Goal: Task Accomplishment & Management: Manage account settings

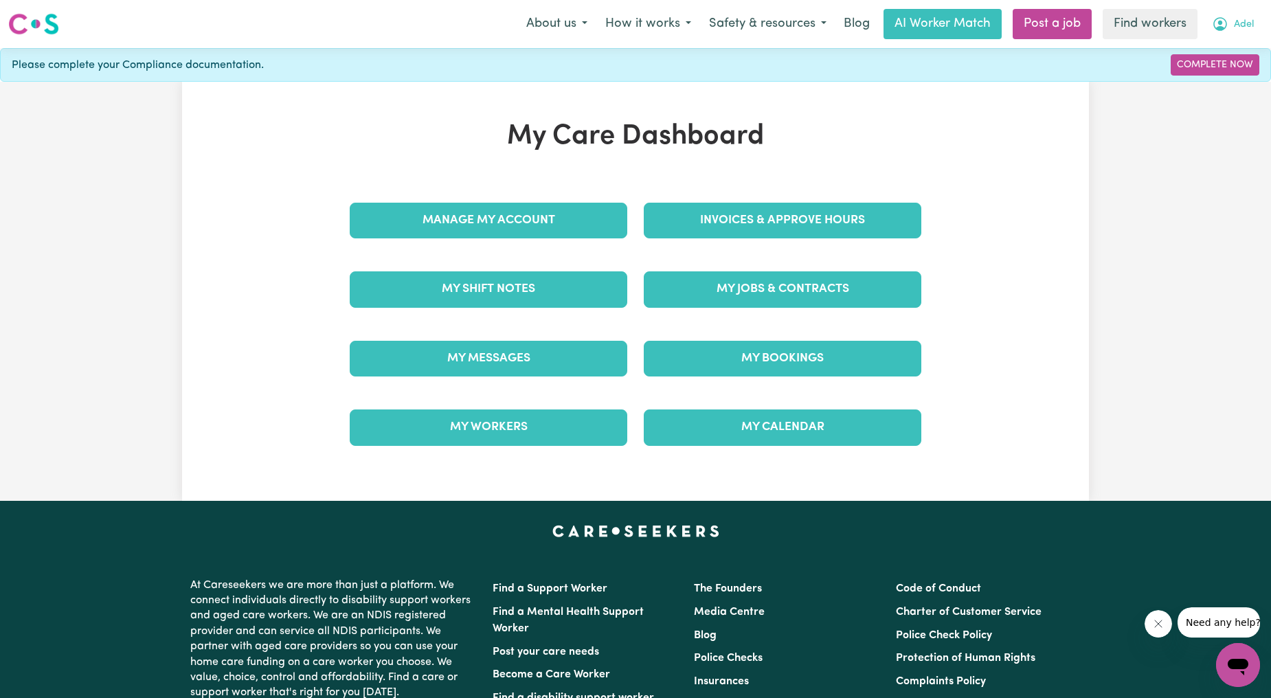
click at [1248, 19] on span "Adel" at bounding box center [1244, 24] width 20 height 15
click at [1184, 89] on link "Logout" at bounding box center [1207, 79] width 109 height 26
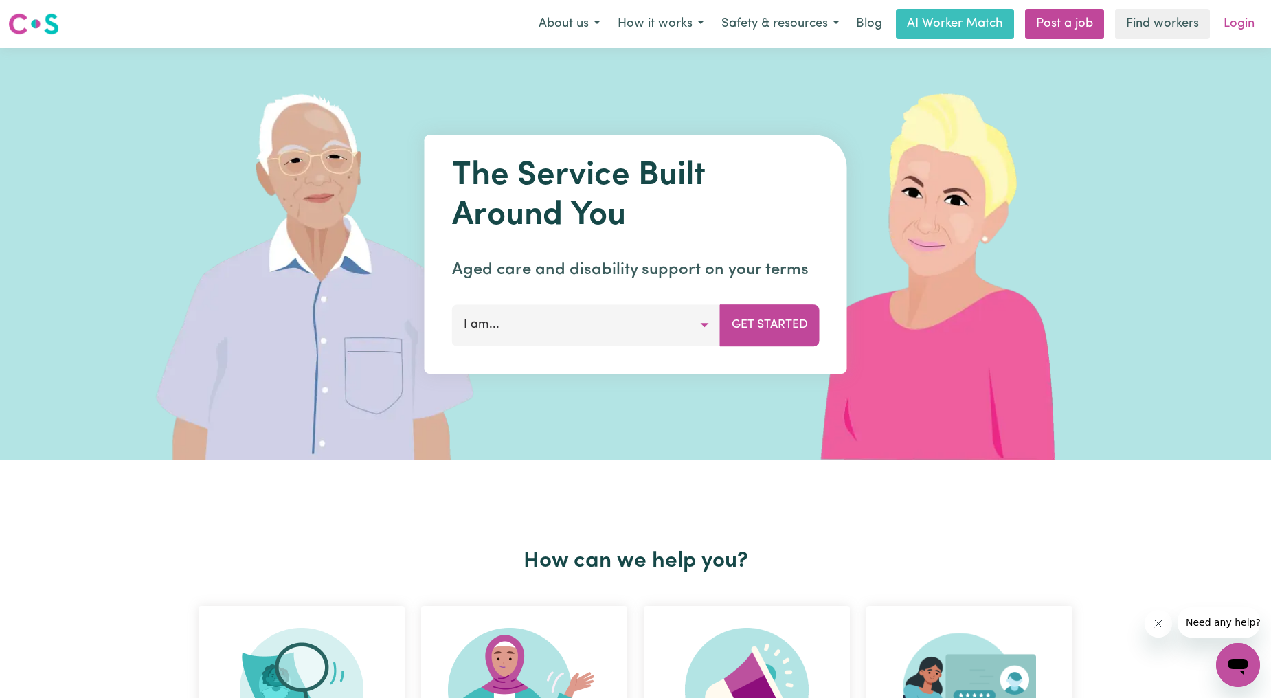
click at [1227, 12] on link "Login" at bounding box center [1238, 24] width 47 height 30
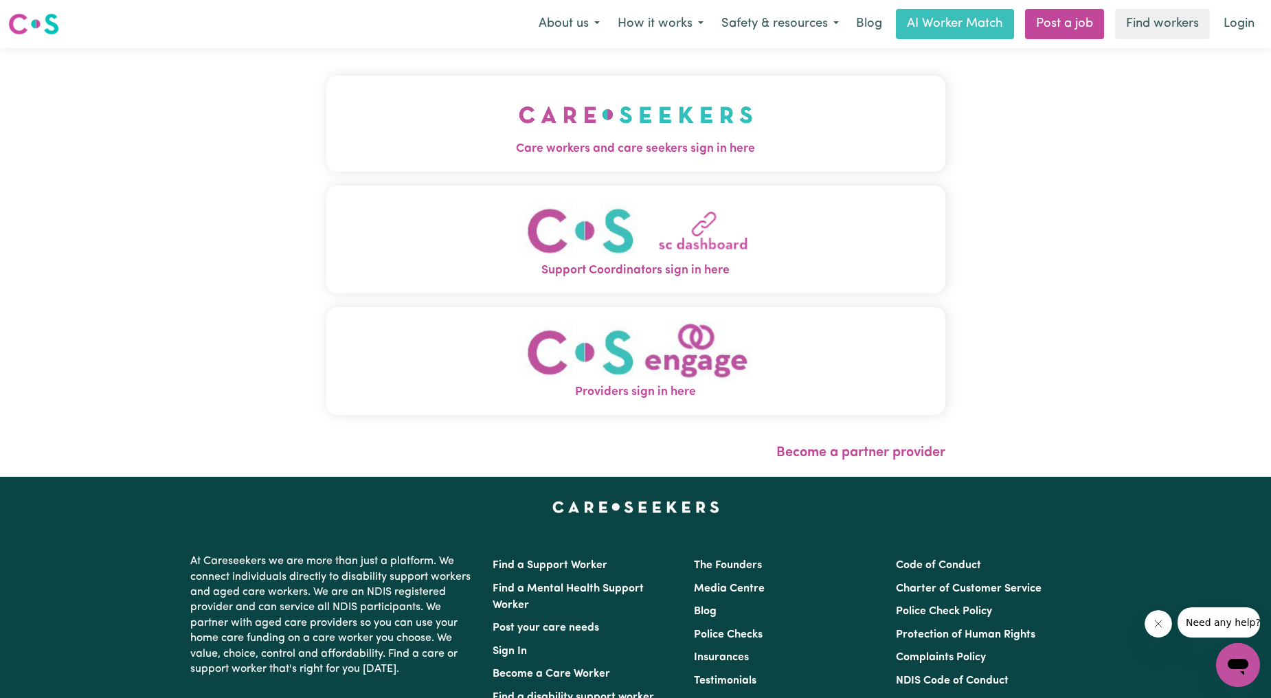
click at [564, 95] on img "Care workers and care seekers sign in here" at bounding box center [636, 114] width 234 height 51
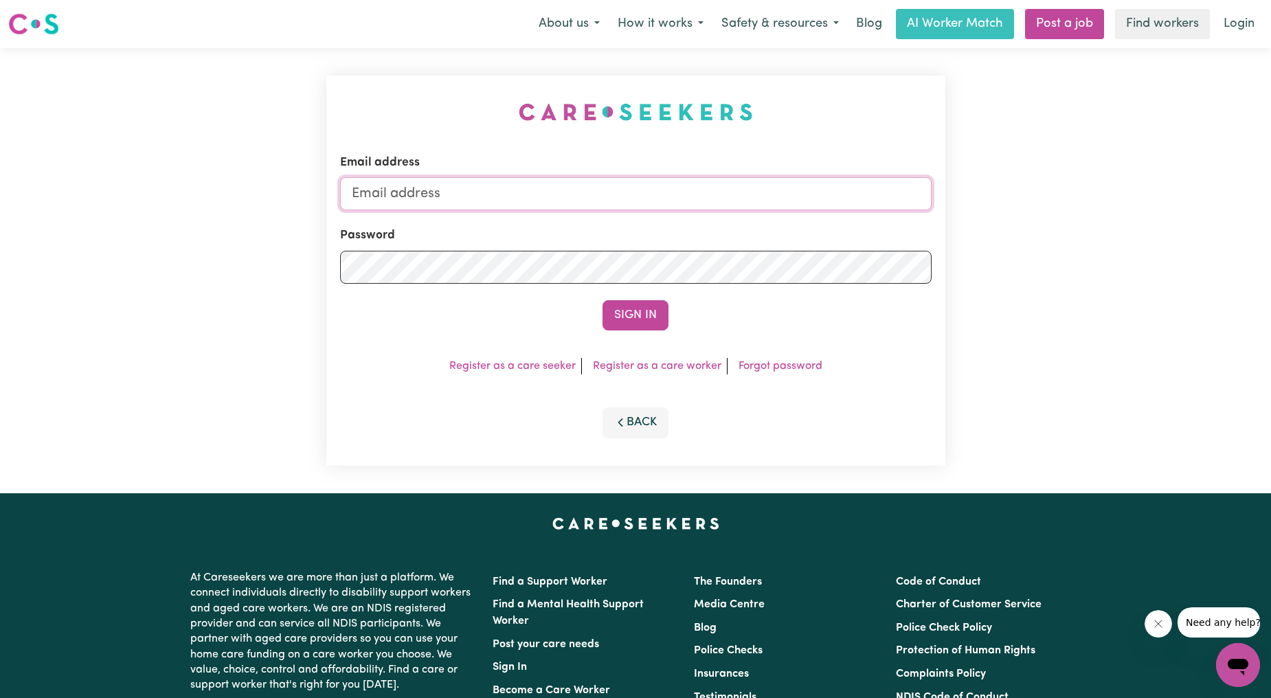
click at [569, 181] on input "Email address" at bounding box center [636, 193] width 592 height 33
drag, startPoint x: 423, startPoint y: 190, endPoint x: 774, endPoint y: 244, distance: 355.8
click at [774, 244] on form "Email address [EMAIL_ADDRESS][PERSON_NAME][DOMAIN_NAME] Password Sign In" at bounding box center [636, 242] width 592 height 177
type input "[EMAIL_ADDRESS][DOMAIN_NAME]"
click at [651, 312] on button "Sign In" at bounding box center [636, 315] width 66 height 30
